Goal: Transaction & Acquisition: Download file/media

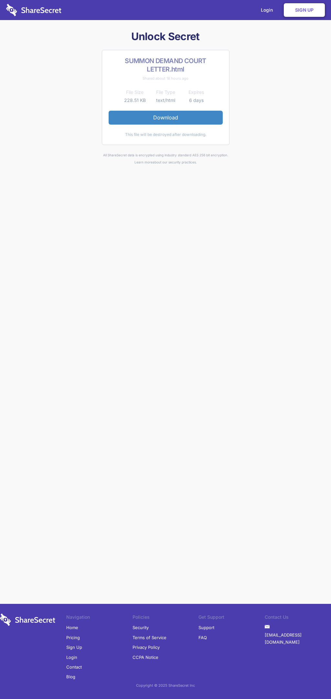
click at [166, 118] on link "Download" at bounding box center [166, 118] width 114 height 14
